Goal: Check status: Check status

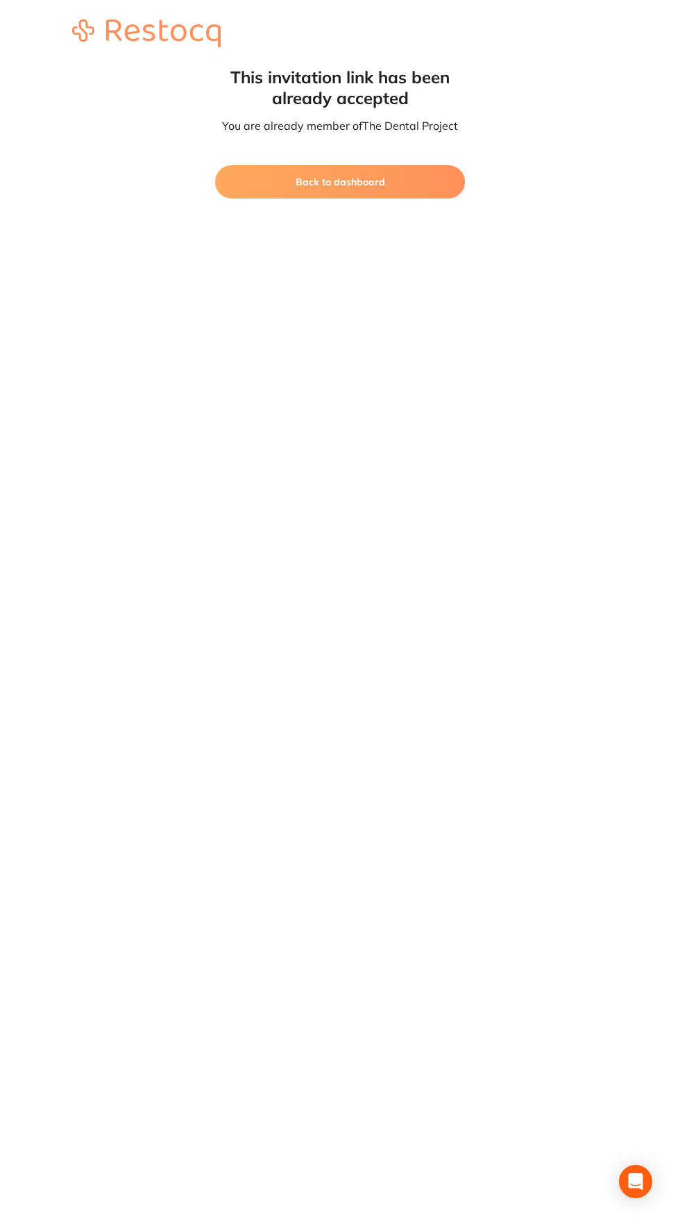
click at [279, 192] on button "Back to dashboard" at bounding box center [340, 181] width 250 height 33
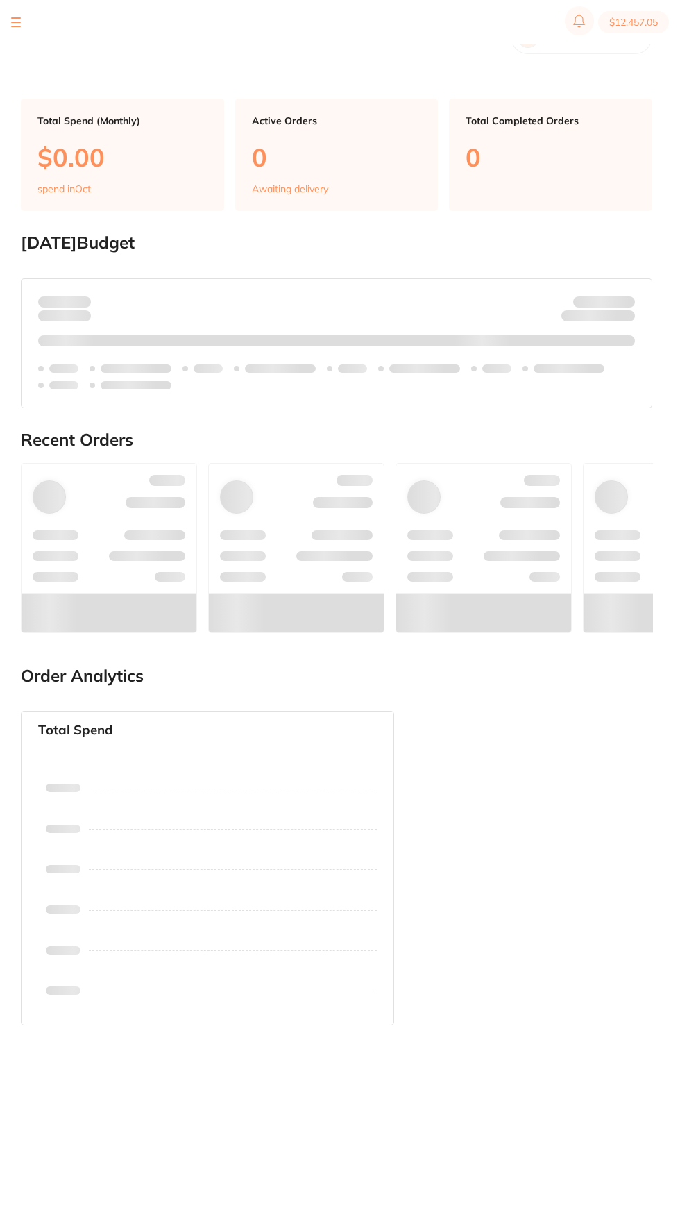
scroll to position [61, 0]
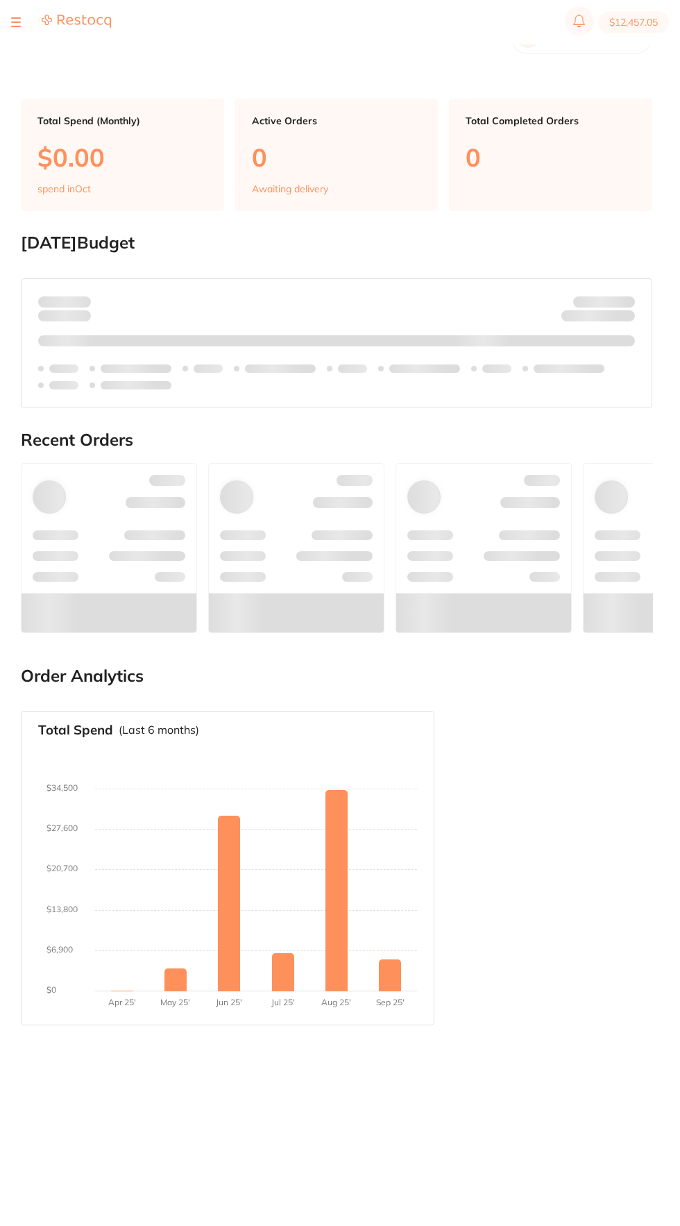
checkbox input "true"
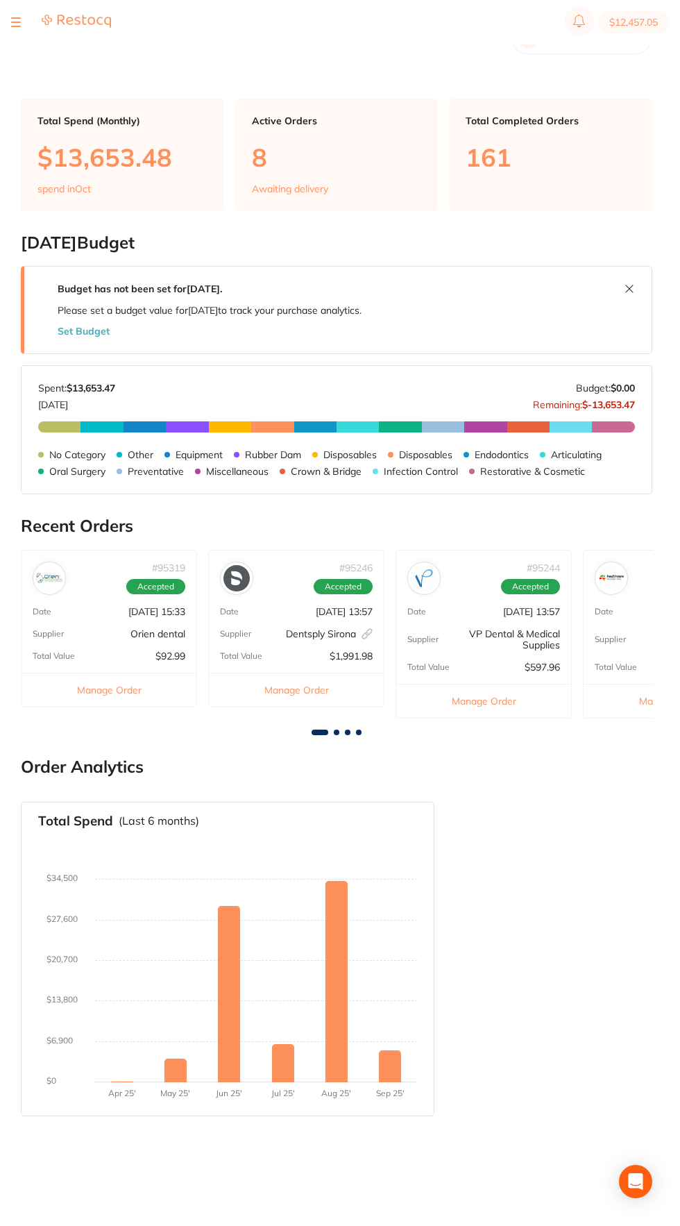
scroll to position [0, 0]
click at [16, 22] on button at bounding box center [16, 22] width 10 height 1
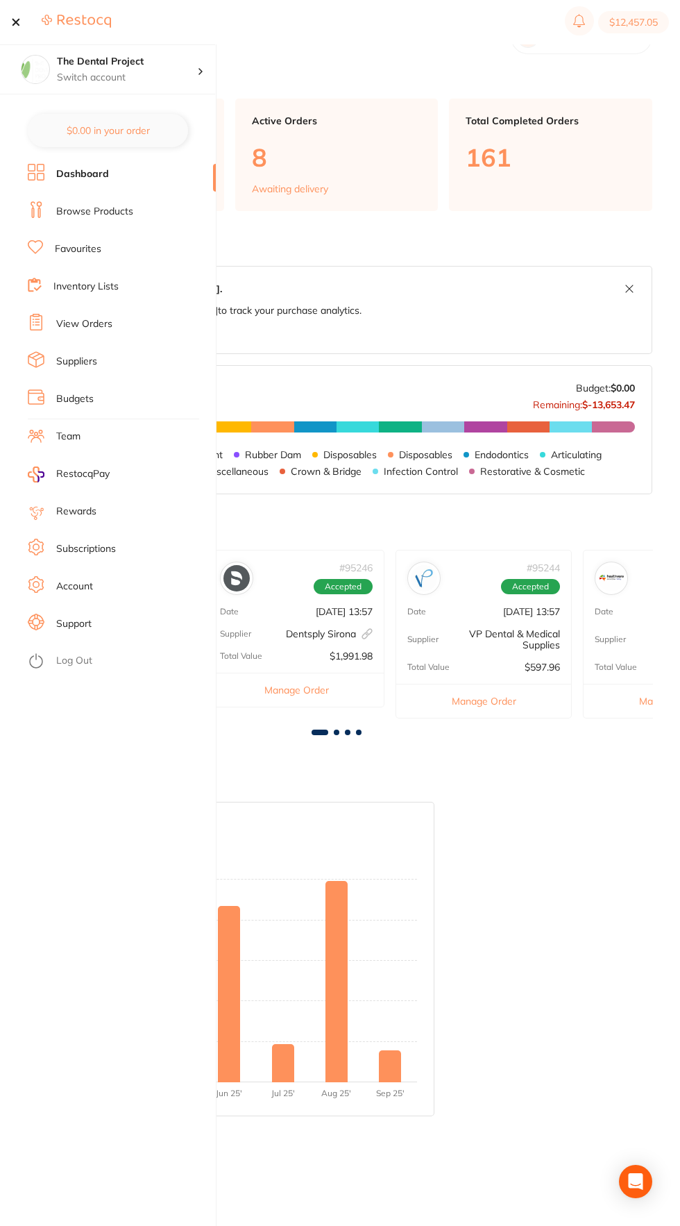
click at [84, 323] on link "View Orders" at bounding box center [84, 324] width 56 height 14
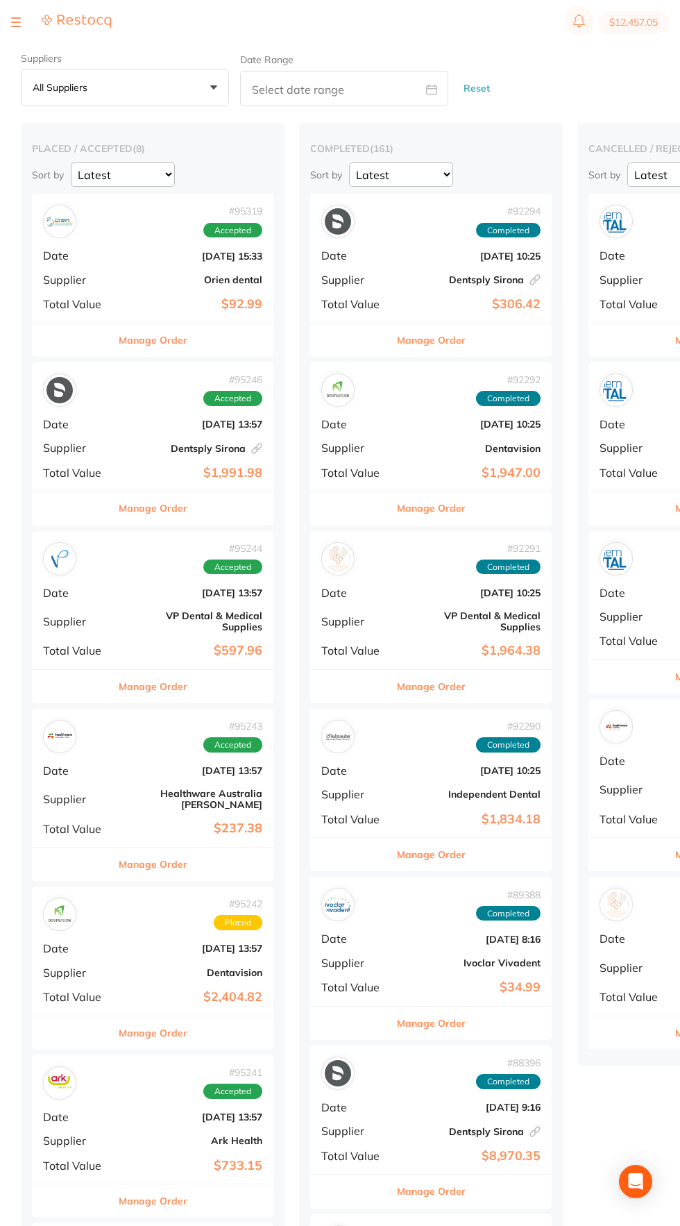
click at [124, 245] on div "# 95319 Accepted Date [DATE] 15:33 Supplier Orien dental Total Value $92.99" at bounding box center [153, 258] width 242 height 128
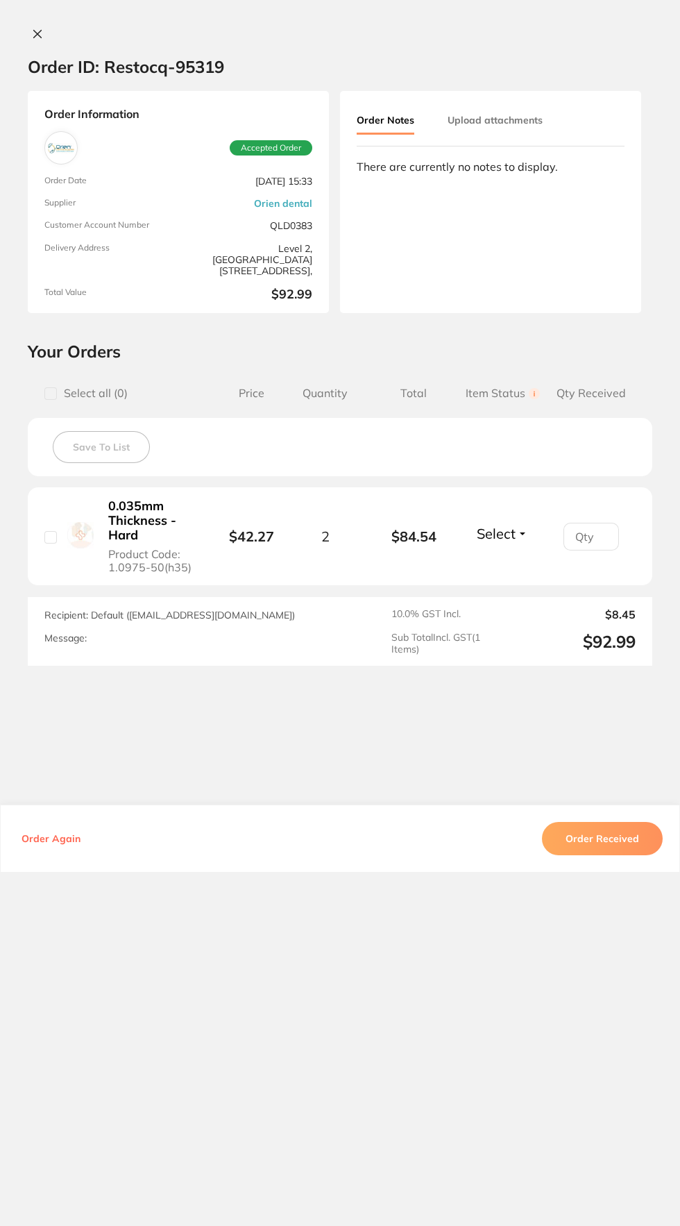
click at [29, 37] on button at bounding box center [37, 35] width 19 height 15
